Goal: Find specific page/section: Find specific page/section

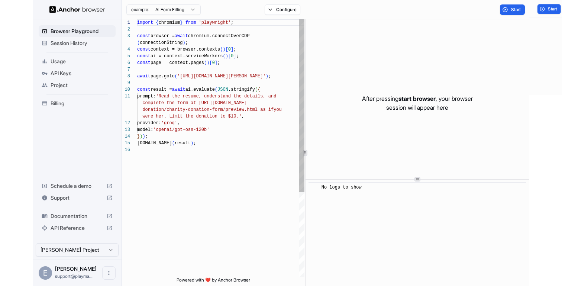
scroll to position [60, 0]
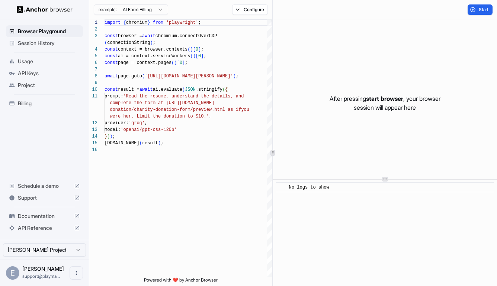
click at [45, 41] on span "Session History" at bounding box center [49, 42] width 62 height 7
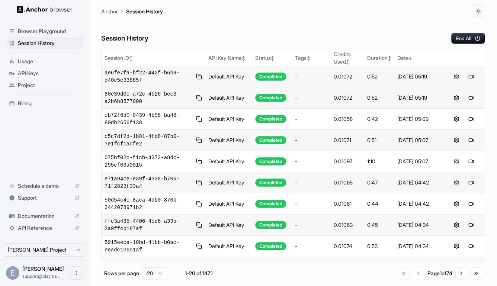
click at [471, 77] on button at bounding box center [470, 76] width 9 height 9
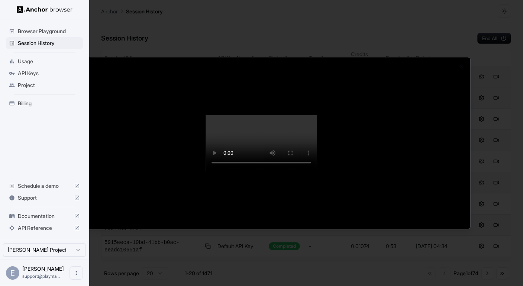
click at [494, 158] on div at bounding box center [261, 143] width 523 height 286
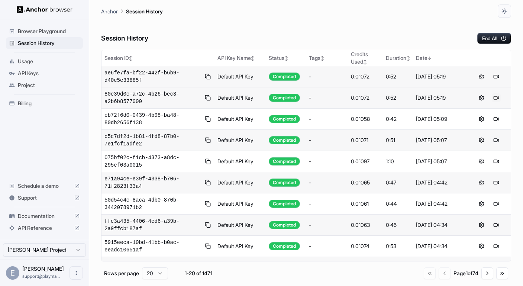
click at [496, 97] on button at bounding box center [496, 97] width 9 height 9
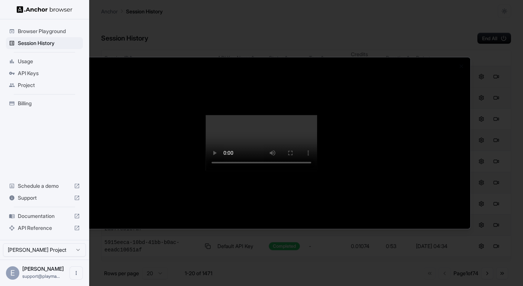
click at [494, 127] on div at bounding box center [261, 143] width 523 height 286
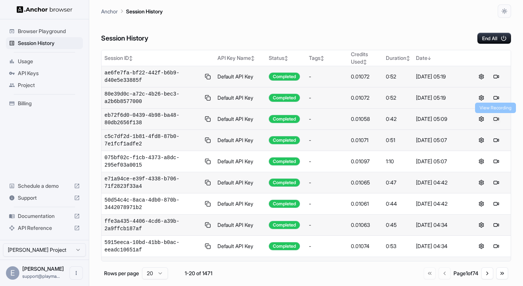
click at [496, 116] on button at bounding box center [496, 118] width 9 height 9
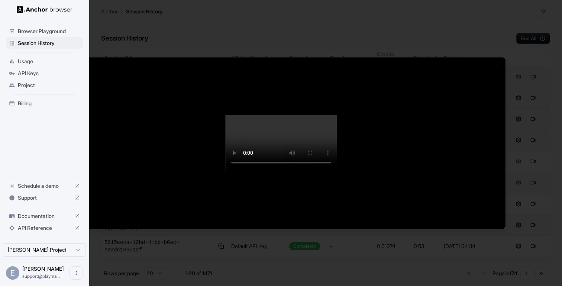
click at [496, 125] on div at bounding box center [281, 143] width 562 height 286
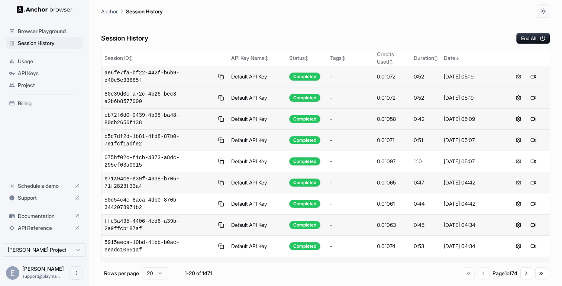
click at [496, 138] on button at bounding box center [533, 140] width 9 height 9
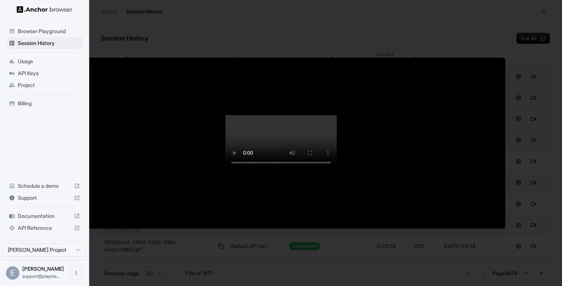
click at [496, 74] on div at bounding box center [281, 143] width 562 height 286
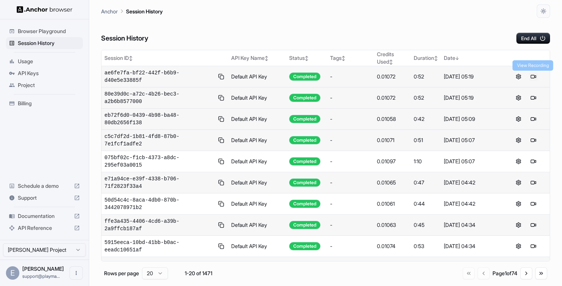
click at [496, 75] on button at bounding box center [533, 76] width 9 height 9
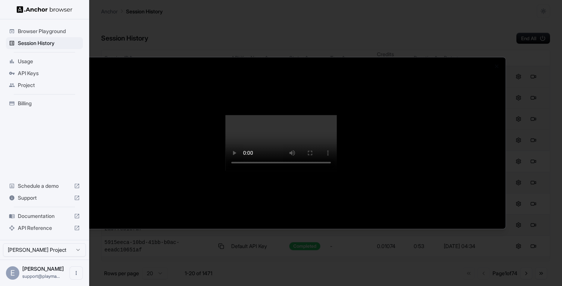
click at [337, 115] on video at bounding box center [280, 143] width 111 height 56
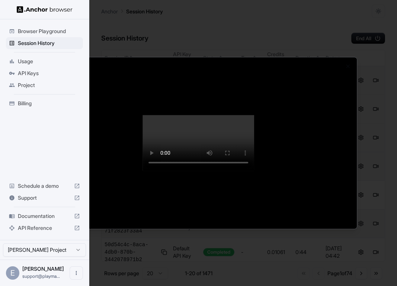
click at [375, 93] on div at bounding box center [198, 143] width 397 height 286
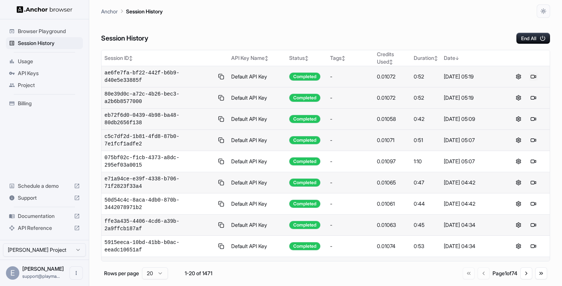
click at [496, 75] on button at bounding box center [533, 76] width 9 height 9
